Goal: Task Accomplishment & Management: Use online tool/utility

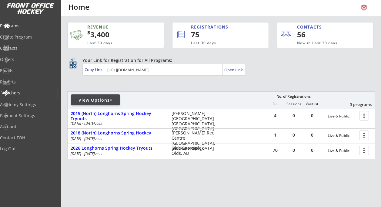
click at [26, 93] on div "Vouchers" at bounding box center [29, 93] width 55 height 4
select select ""Showing: Has Balance""
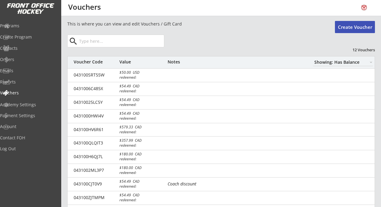
click at [356, 28] on button "Create Voucher" at bounding box center [355, 27] width 40 height 12
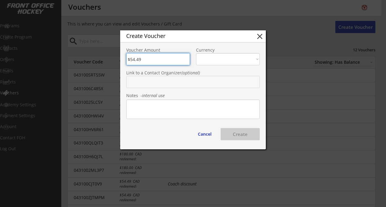
type input "$54.49"
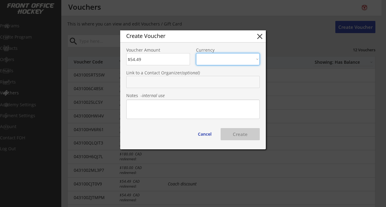
click at [232, 61] on select "CAD USD" at bounding box center [228, 59] width 64 height 12
select select ""CAD""
click at [196, 53] on select "CAD USD" at bounding box center [228, 59] width 64 height 12
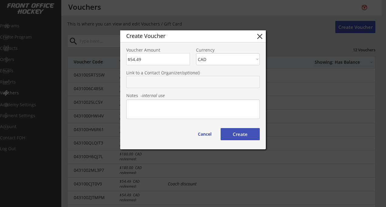
click at [174, 108] on textarea at bounding box center [192, 108] width 133 height 19
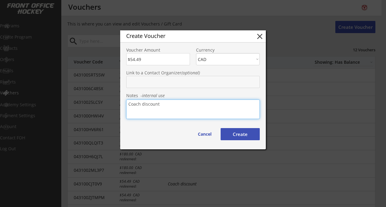
type textarea "Coach discount"
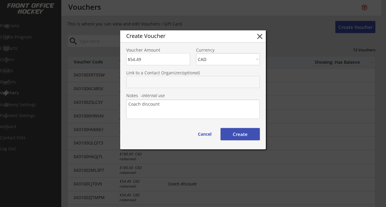
click at [237, 134] on button "Create" at bounding box center [239, 134] width 39 height 12
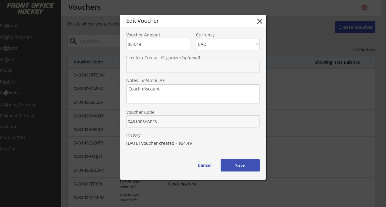
click at [242, 165] on button "Save" at bounding box center [239, 165] width 39 height 12
